Goal: Navigation & Orientation: Find specific page/section

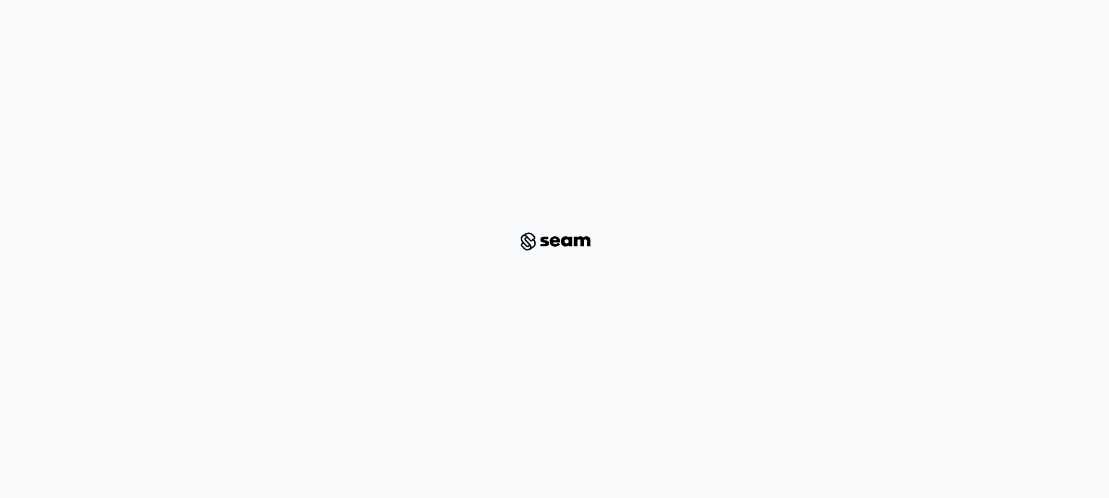
drag, startPoint x: 790, startPoint y: 89, endPoint x: 1109, endPoint y: -62, distance: 352.6
click at [1109, 0] on html at bounding box center [554, 232] width 1109 height 465
